Goal: Check status: Check status

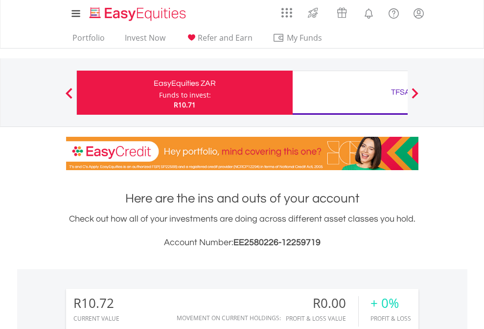
click at [159, 93] on div "Funds to invest:" at bounding box center [185, 95] width 52 height 10
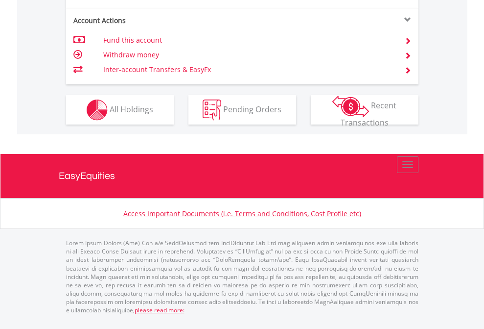
scroll to position [920, 0]
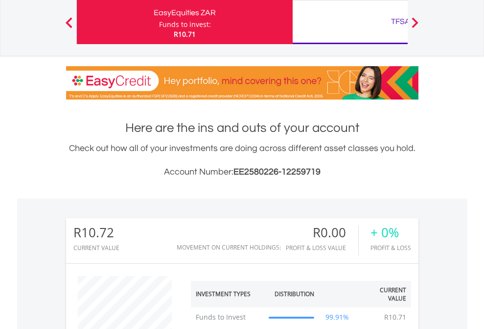
click at [350, 22] on div "TFSA" at bounding box center [401, 22] width 204 height 14
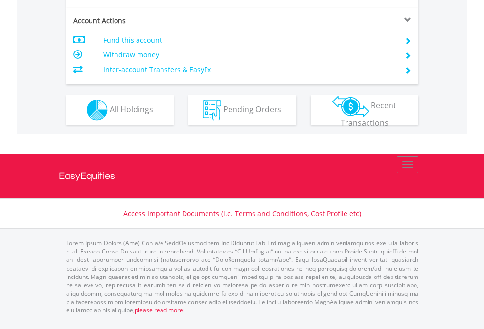
scroll to position [920, 0]
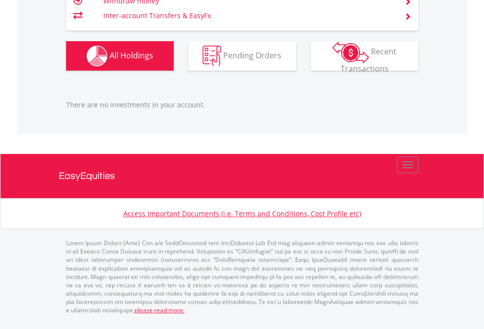
scroll to position [94, 154]
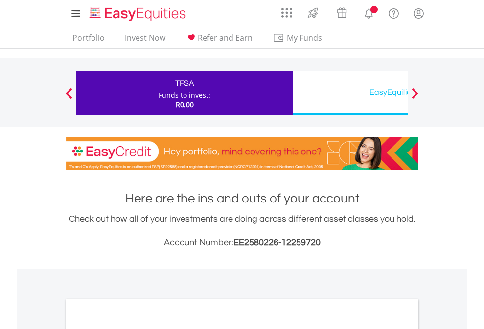
scroll to position [589, 0]
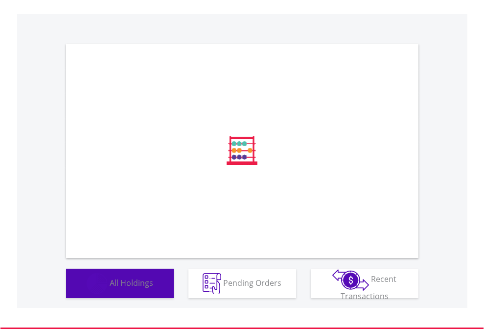
click at [110, 288] on span "All Holdings" at bounding box center [132, 282] width 44 height 11
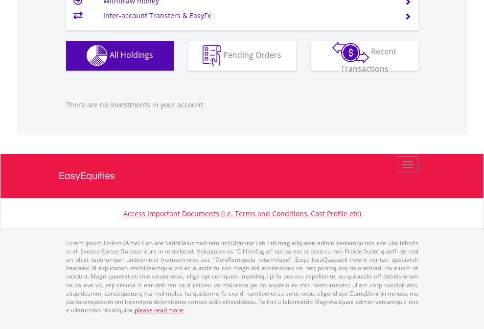
scroll to position [94, 154]
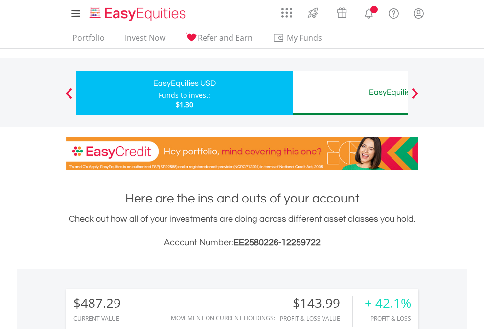
scroll to position [94, 154]
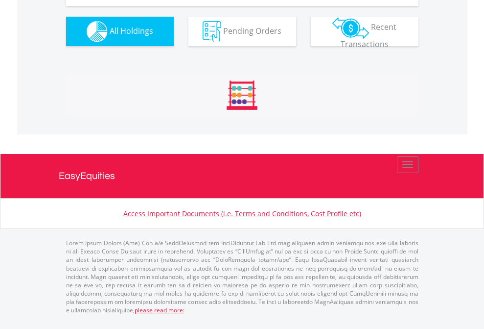
scroll to position [1090, 0]
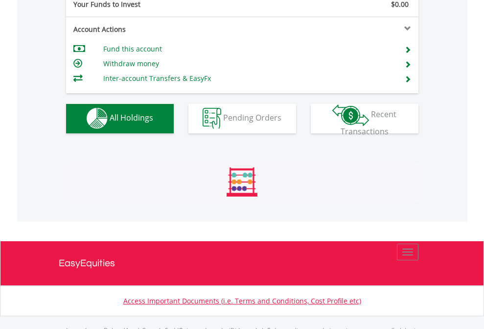
scroll to position [970, 0]
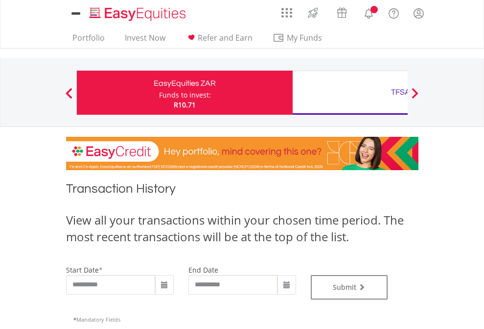
type input "**********"
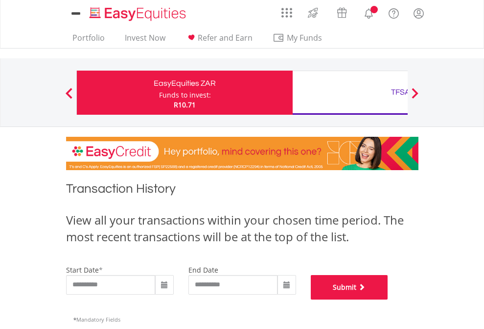
click at [388, 299] on button "Submit" at bounding box center [349, 287] width 77 height 24
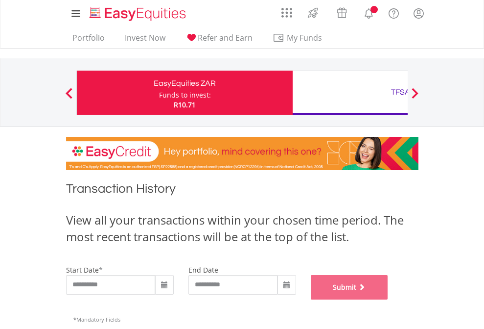
scroll to position [397, 0]
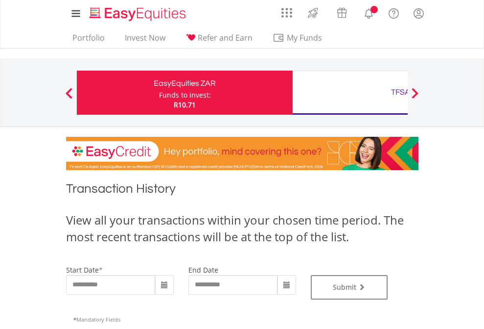
click at [350, 93] on div "TFSA" at bounding box center [401, 92] width 204 height 14
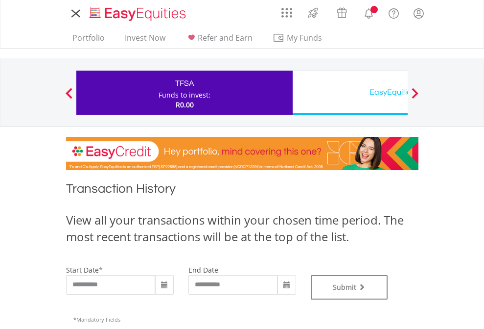
type input "**********"
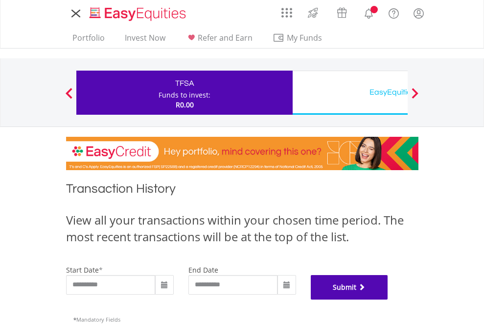
click at [388, 299] on button "Submit" at bounding box center [349, 287] width 77 height 24
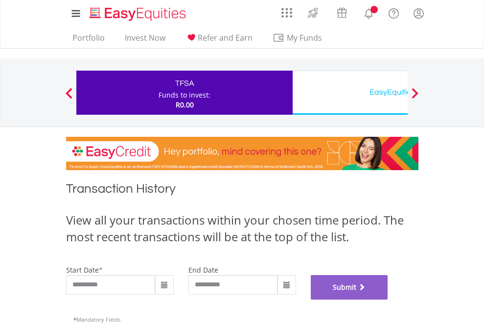
scroll to position [397, 0]
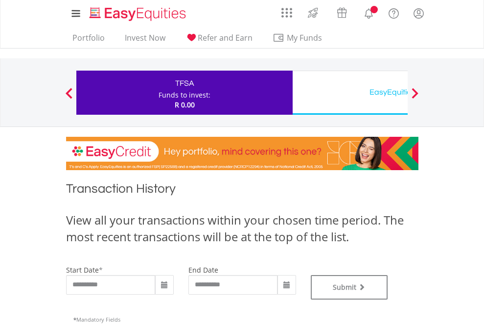
click at [350, 93] on div "EasyEquities USD" at bounding box center [401, 92] width 204 height 14
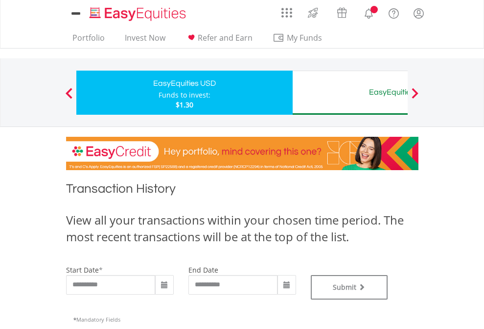
type input "**********"
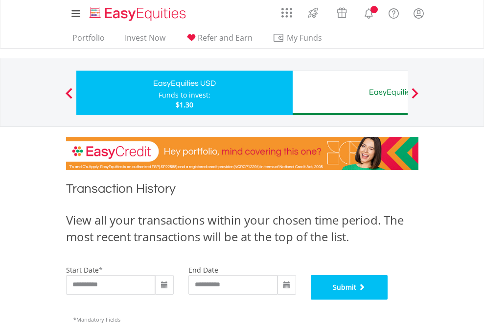
click at [388, 299] on button "Submit" at bounding box center [349, 287] width 77 height 24
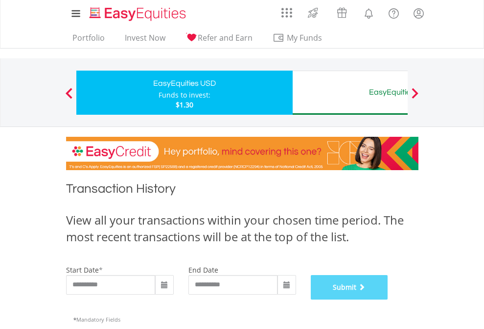
scroll to position [397, 0]
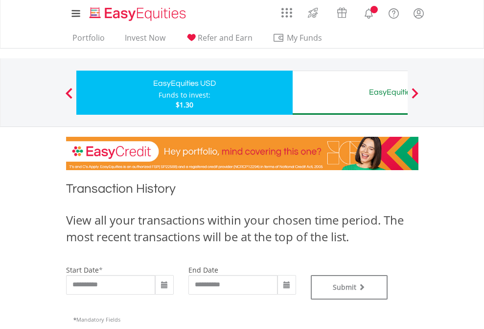
click at [350, 93] on div "EasyEquities AUD" at bounding box center [401, 92] width 204 height 14
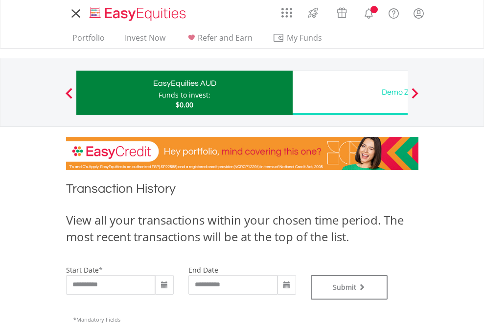
type input "**********"
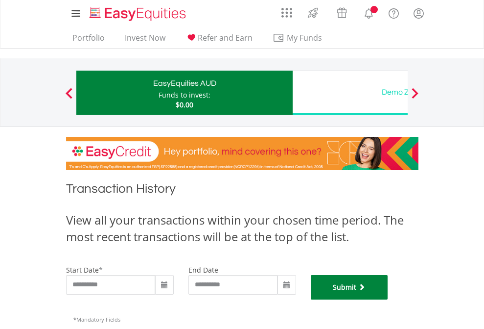
click at [388, 299] on button "Submit" at bounding box center [349, 287] width 77 height 24
